Goal: Check status: Check status

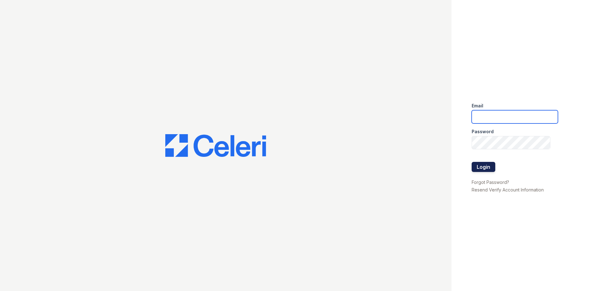
type input "[EMAIL_ADDRESS][DOMAIN_NAME]"
click at [484, 170] on button "Login" at bounding box center [484, 167] width 24 height 10
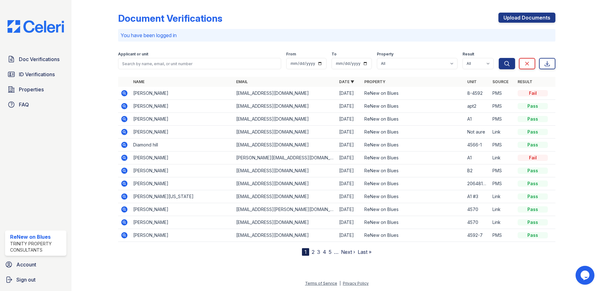
click at [126, 158] on icon at bounding box center [124, 158] width 6 height 6
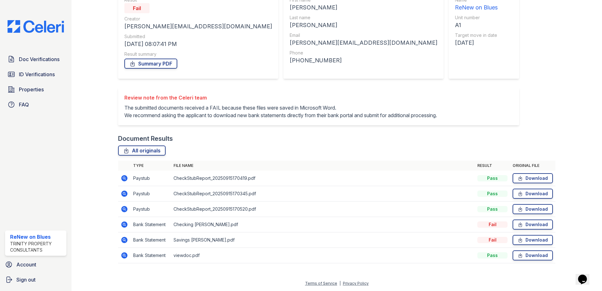
scroll to position [75, 0]
click at [124, 178] on icon at bounding box center [124, 178] width 2 height 2
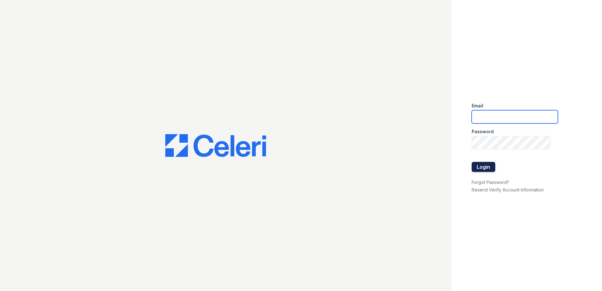
type input "[EMAIL_ADDRESS][DOMAIN_NAME]"
click at [486, 165] on button "Login" at bounding box center [484, 167] width 24 height 10
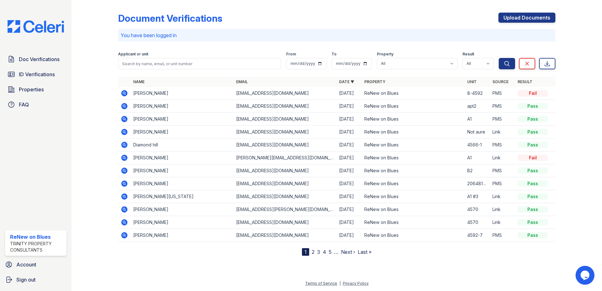
click at [126, 159] on icon at bounding box center [124, 158] width 6 height 6
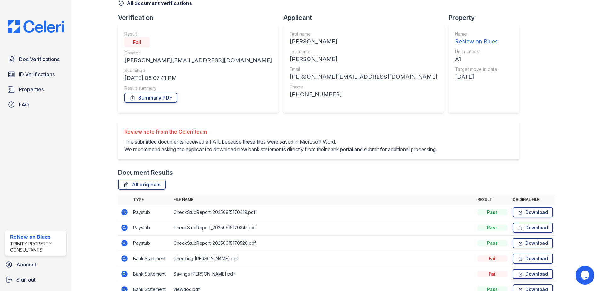
scroll to position [63, 0]
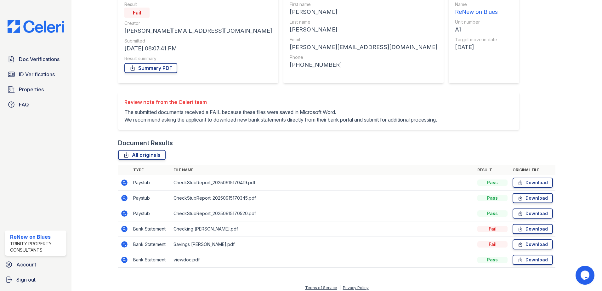
click at [125, 233] on icon at bounding box center [125, 229] width 8 height 8
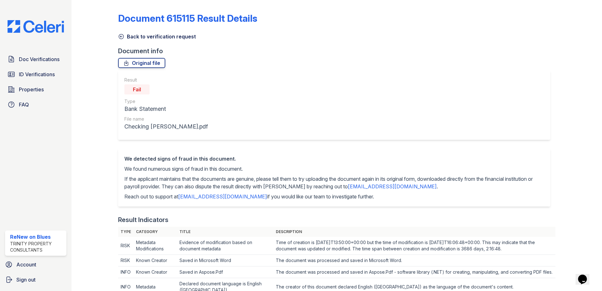
click at [120, 38] on icon at bounding box center [121, 36] width 6 height 6
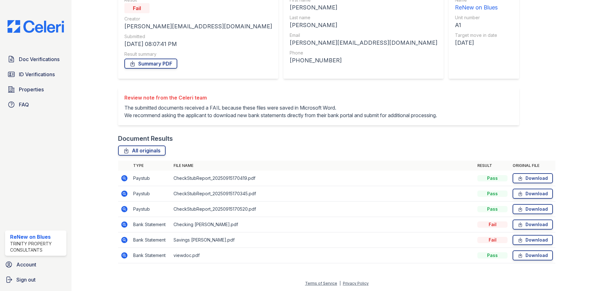
scroll to position [75, 0]
click at [126, 211] on icon at bounding box center [125, 209] width 8 height 8
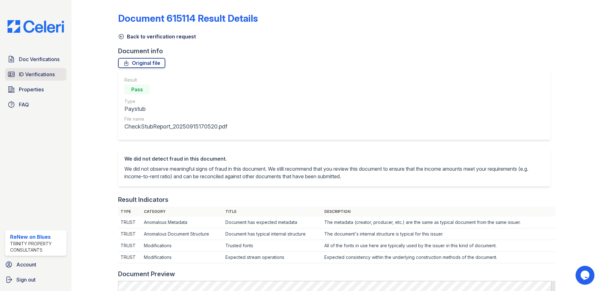
click at [37, 74] on span "ID Verifications" at bounding box center [37, 75] width 36 height 8
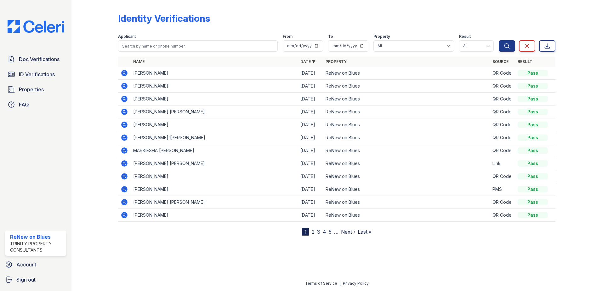
click at [313, 231] on link "2" at bounding box center [313, 232] width 3 height 6
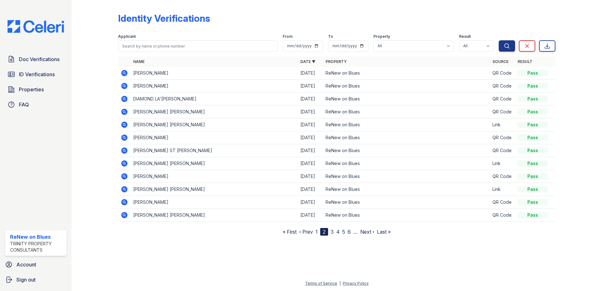
click at [125, 178] on icon at bounding box center [124, 176] width 6 height 6
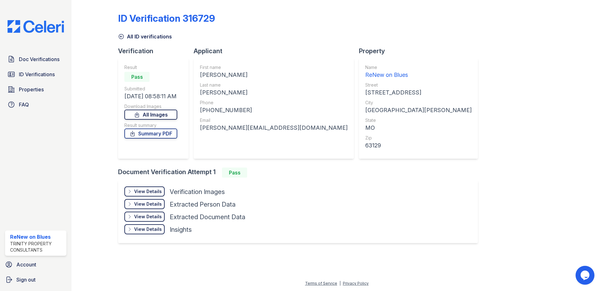
click at [166, 112] on link "All Images" at bounding box center [150, 115] width 53 height 10
click at [151, 113] on link "All Images" at bounding box center [150, 115] width 53 height 10
click at [520, 122] on div "ID Verification 316729 All ID verifications Verification Result Pass Submitted …" at bounding box center [336, 127] width 437 height 249
click at [142, 194] on div "View Details" at bounding box center [148, 191] width 28 height 6
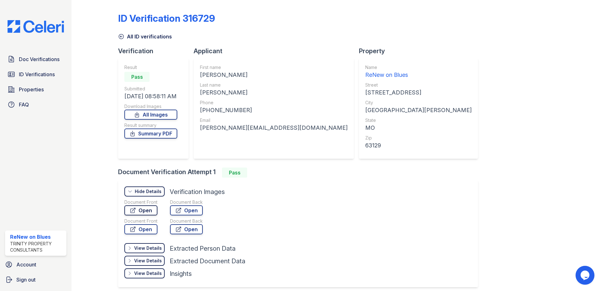
click at [152, 212] on link "Open" at bounding box center [140, 210] width 33 height 10
